Goal: Information Seeking & Learning: Learn about a topic

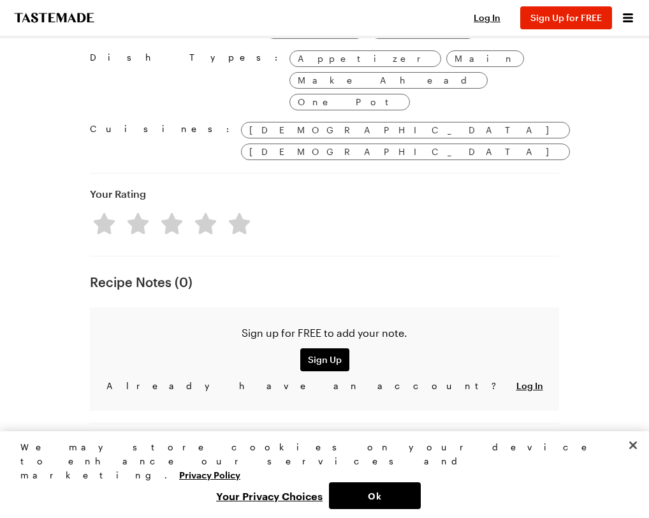
scroll to position [1593, 0]
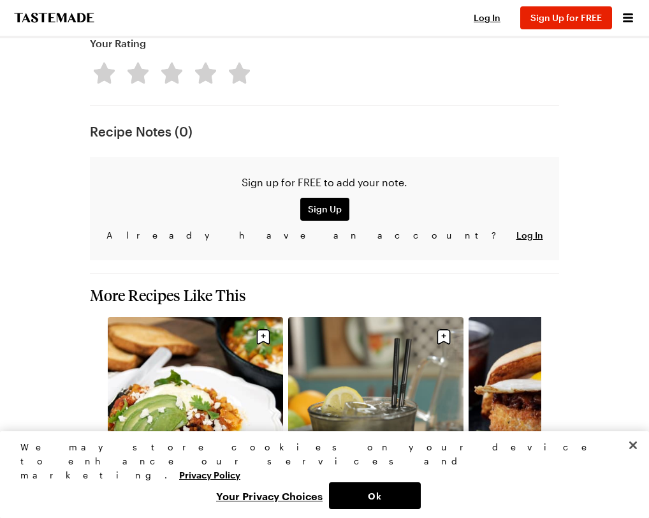
click at [468, 497] on link "Hangover Breakfast Sandwich" at bounding box center [555, 502] width 175 height 11
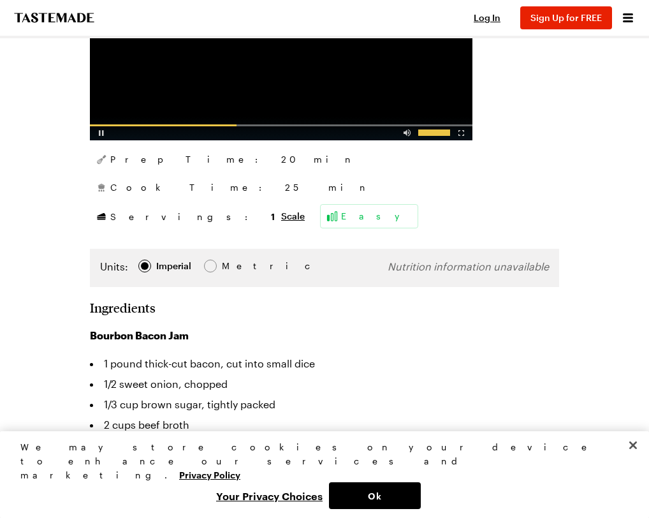
scroll to position [701, 0]
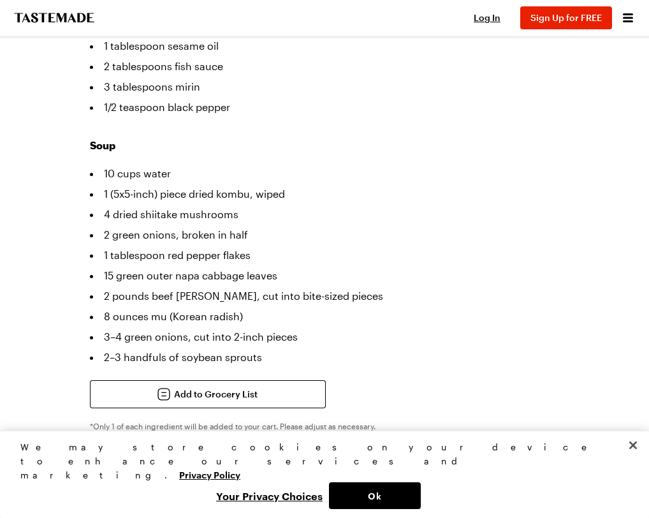
scroll to position [1548, 0]
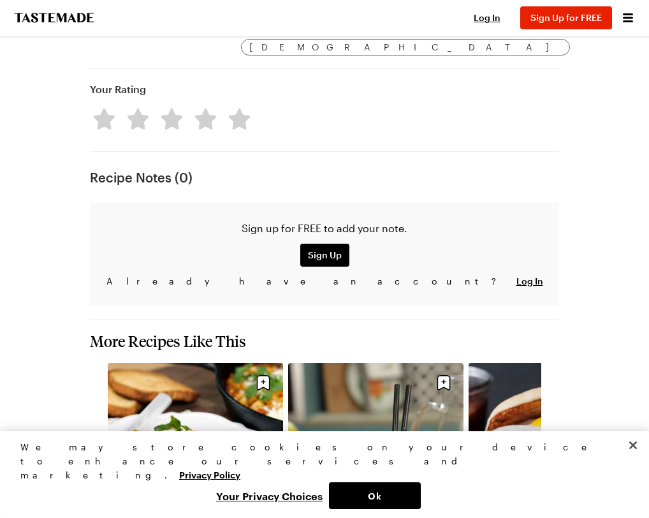
click at [559, 488] on icon "navigate to next item" at bounding box center [552, 494] width 13 height 13
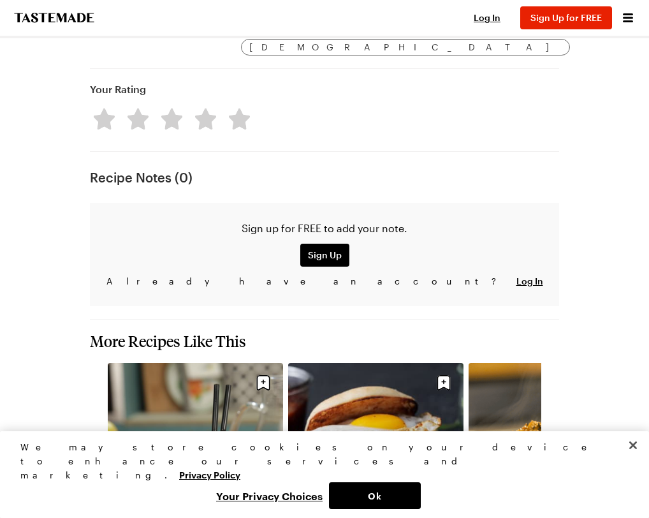
click at [559, 488] on icon "navigate to next item" at bounding box center [552, 494] width 13 height 13
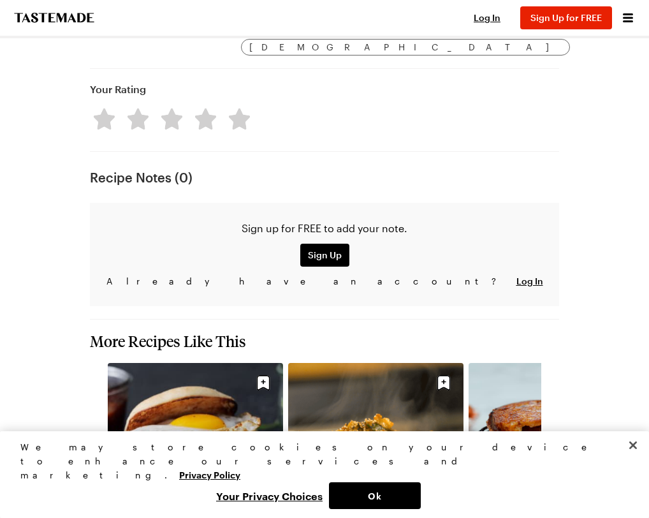
click at [559, 488] on icon "navigate to next item" at bounding box center [552, 494] width 13 height 13
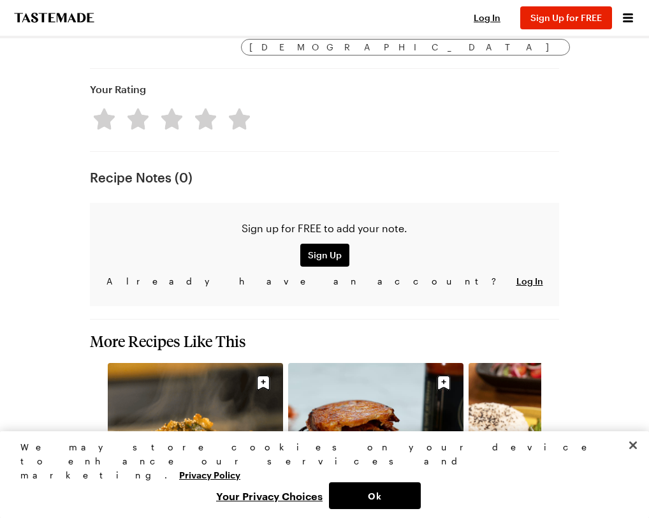
click at [559, 488] on icon "navigate to next item" at bounding box center [552, 494] width 13 height 13
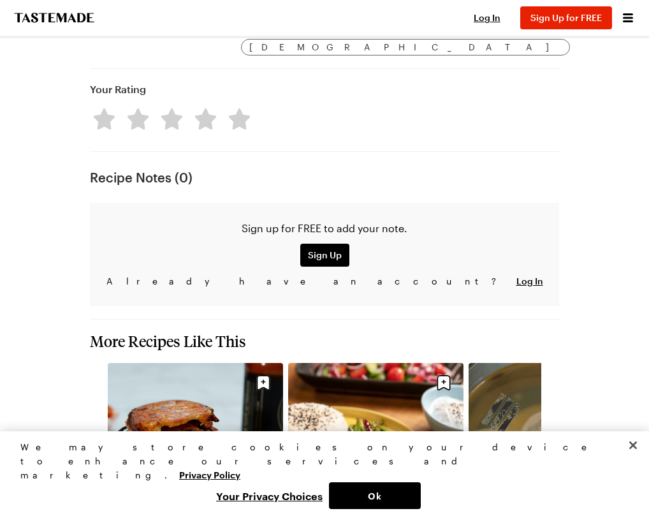
click at [559, 488] on icon "navigate to next item" at bounding box center [552, 494] width 13 height 13
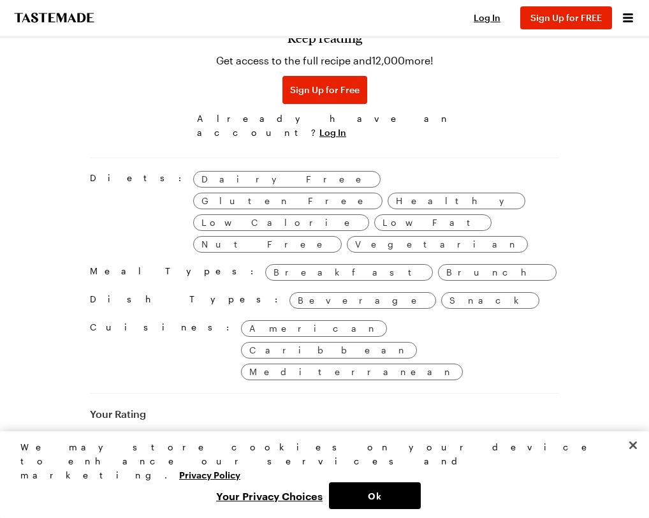
scroll to position [1211, 0]
